Goal: Task Accomplishment & Management: Complete application form

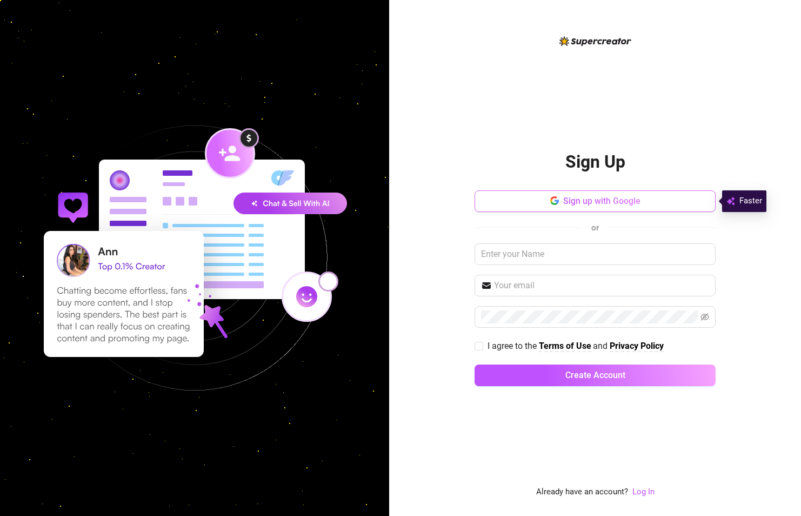
click at [566, 203] on span "Sign up with Google" at bounding box center [601, 201] width 77 height 10
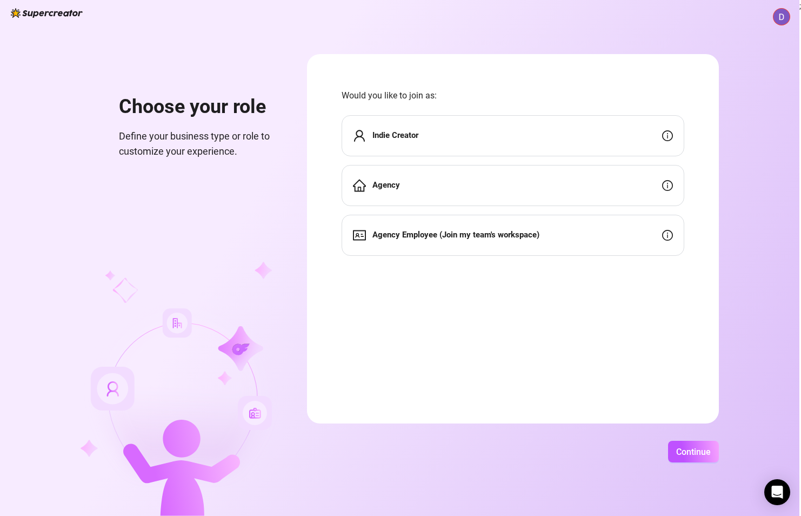
click at [474, 144] on div "Indie Creator" at bounding box center [513, 135] width 343 height 41
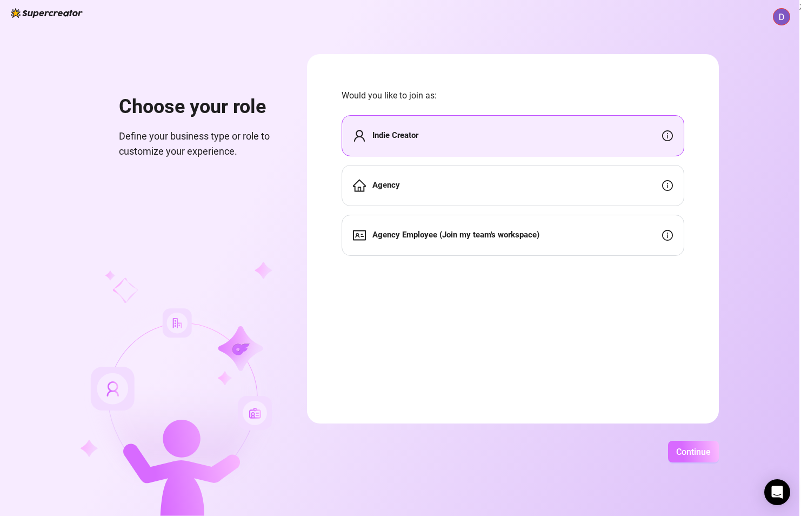
click at [696, 454] on span "Continue" at bounding box center [693, 452] width 35 height 10
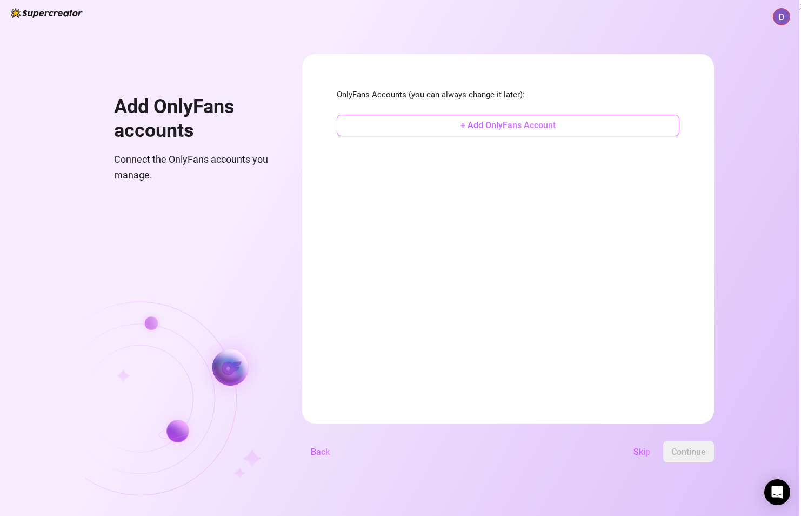
click at [520, 131] on button "+ Add OnlyFans Account" at bounding box center [508, 126] width 343 height 22
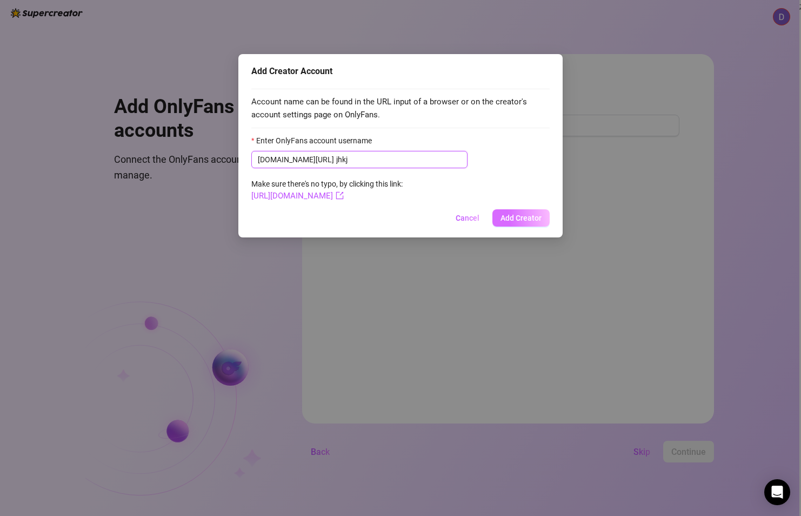
type input "jhkj"
click at [513, 222] on span "Add Creator" at bounding box center [521, 218] width 41 height 9
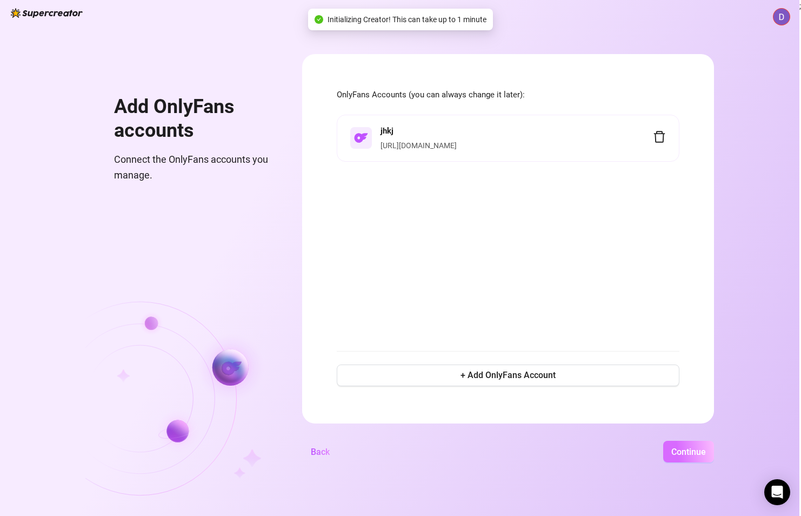
click at [679, 448] on span "Continue" at bounding box center [689, 452] width 35 height 10
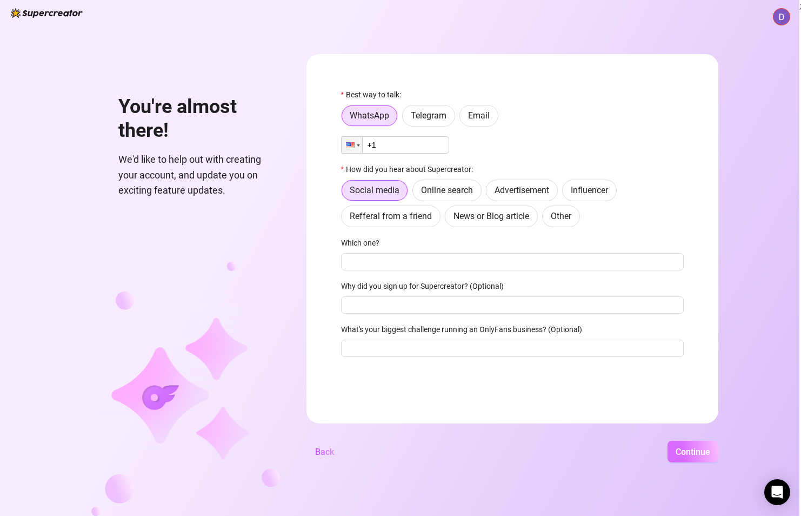
click at [689, 449] on span "Continue" at bounding box center [693, 452] width 35 height 10
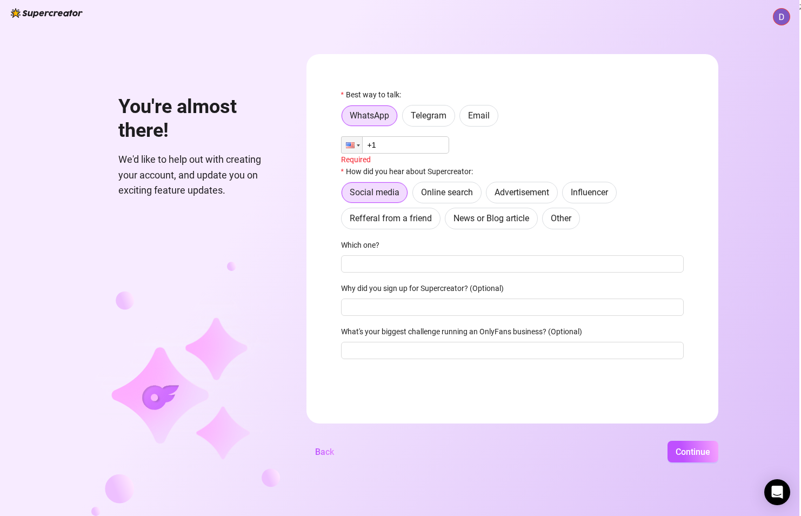
click at [386, 147] on input "+1" at bounding box center [395, 144] width 108 height 17
click at [355, 147] on div at bounding box center [352, 145] width 21 height 16
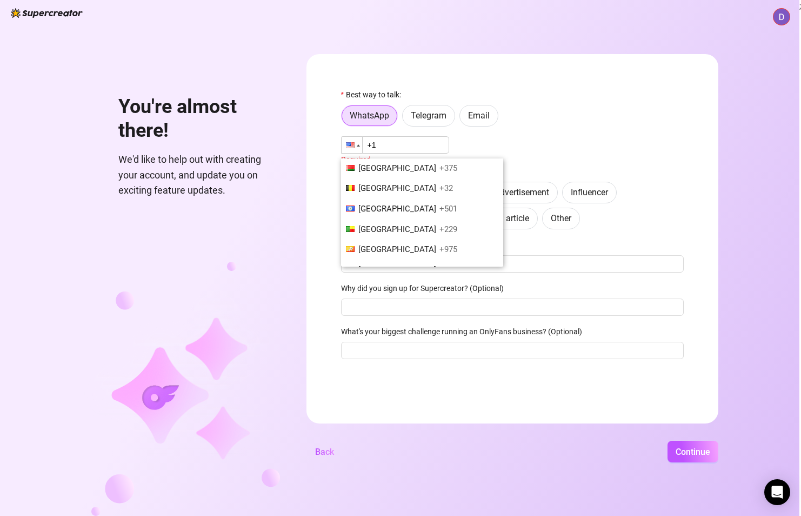
scroll to position [487, 0]
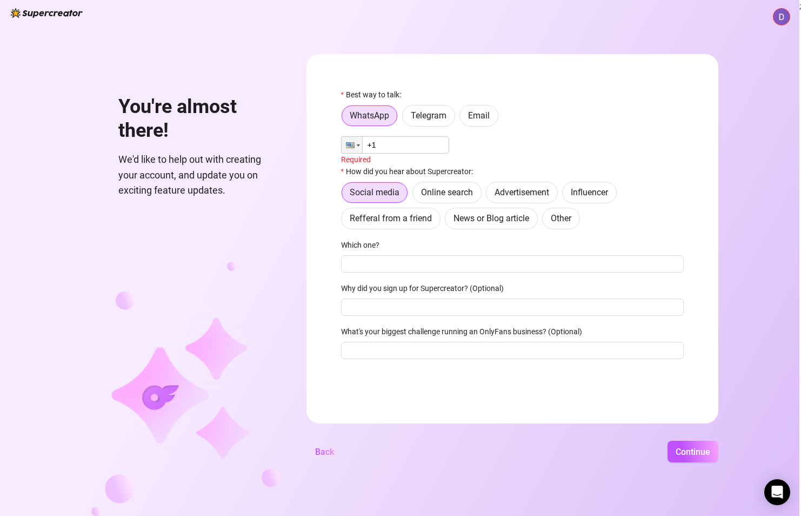
click at [677, 195] on div "Social media Online search Advertisement Influencer Refferal from a friend News…" at bounding box center [512, 206] width 343 height 48
click at [479, 112] on span "Email" at bounding box center [479, 115] width 22 height 10
click at [463, 118] on input "Email" at bounding box center [463, 118] width 0 height 0
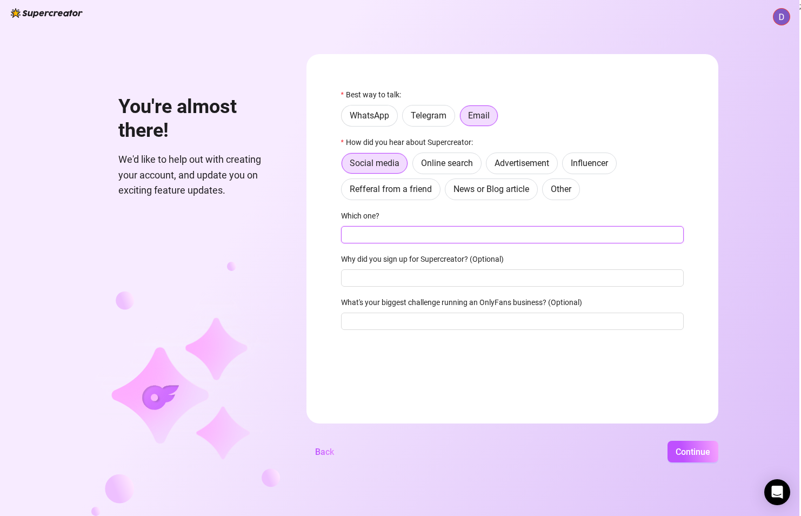
click at [367, 232] on input "Which one?" at bounding box center [512, 234] width 343 height 17
type input "[EMAIL_ADDRESS][DOMAIN_NAME]"
click at [692, 455] on span "Continue" at bounding box center [693, 452] width 35 height 10
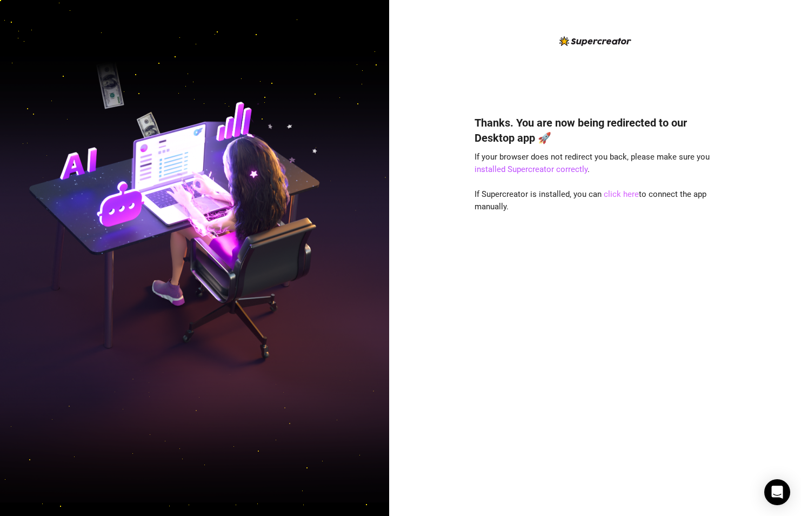
click at [612, 195] on link "click here" at bounding box center [621, 194] width 35 height 10
